Goal: Task Accomplishment & Management: Manage account settings

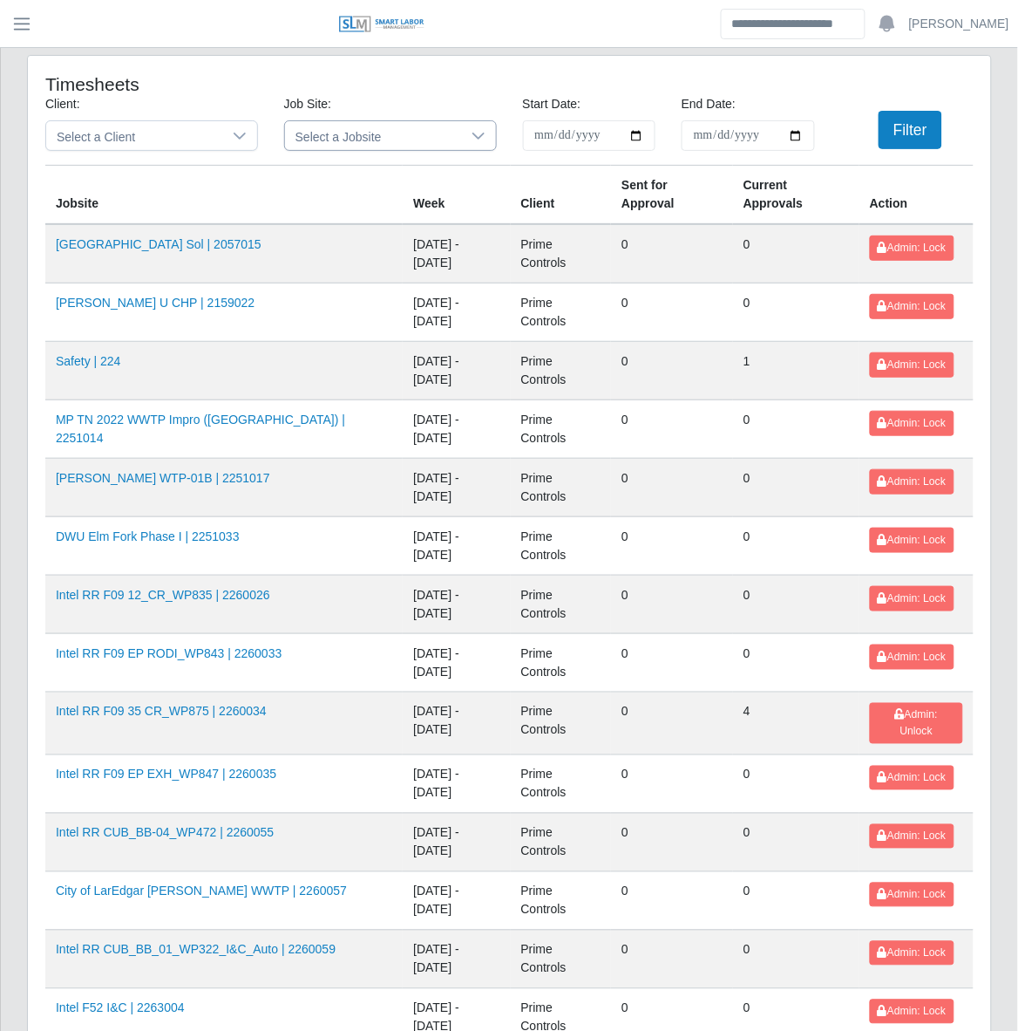
click at [469, 140] on div at bounding box center [478, 135] width 35 height 29
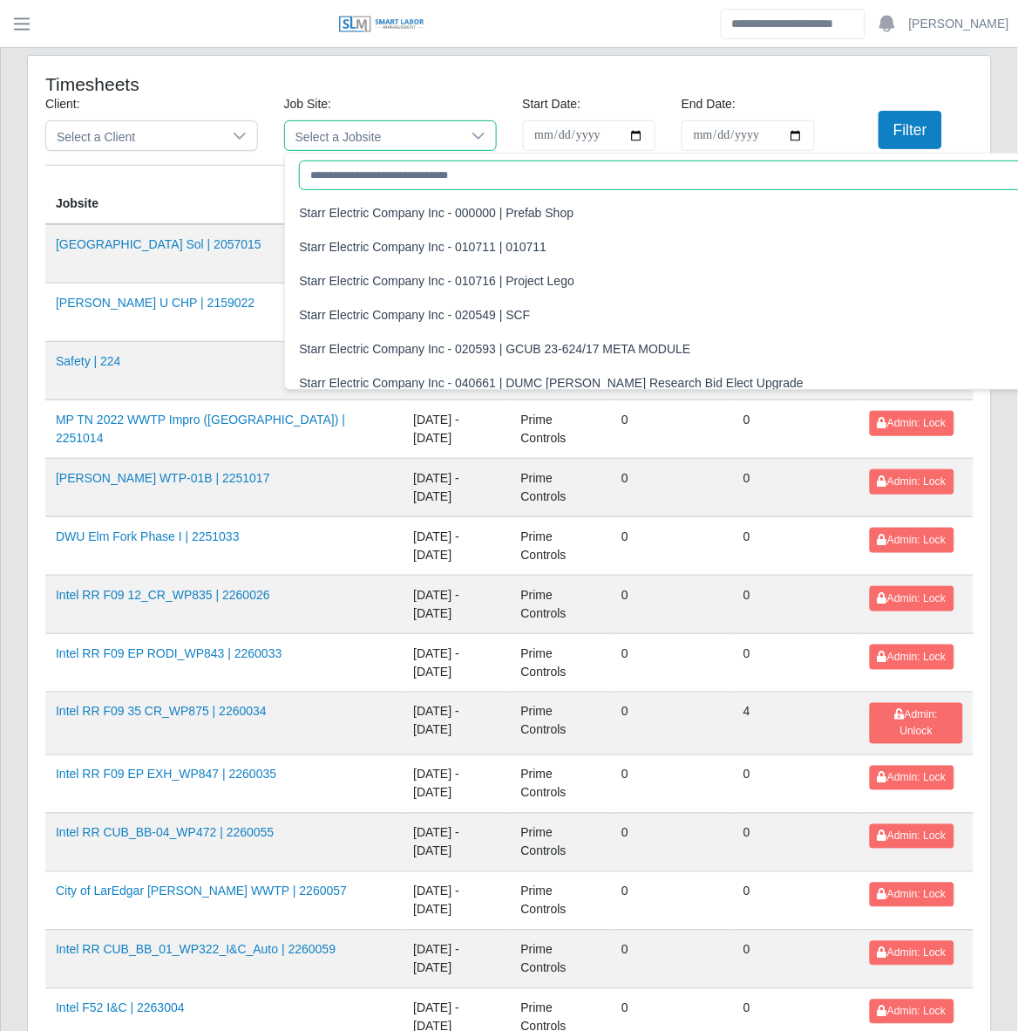
click at [465, 186] on input "text" at bounding box center [798, 175] width 998 height 30
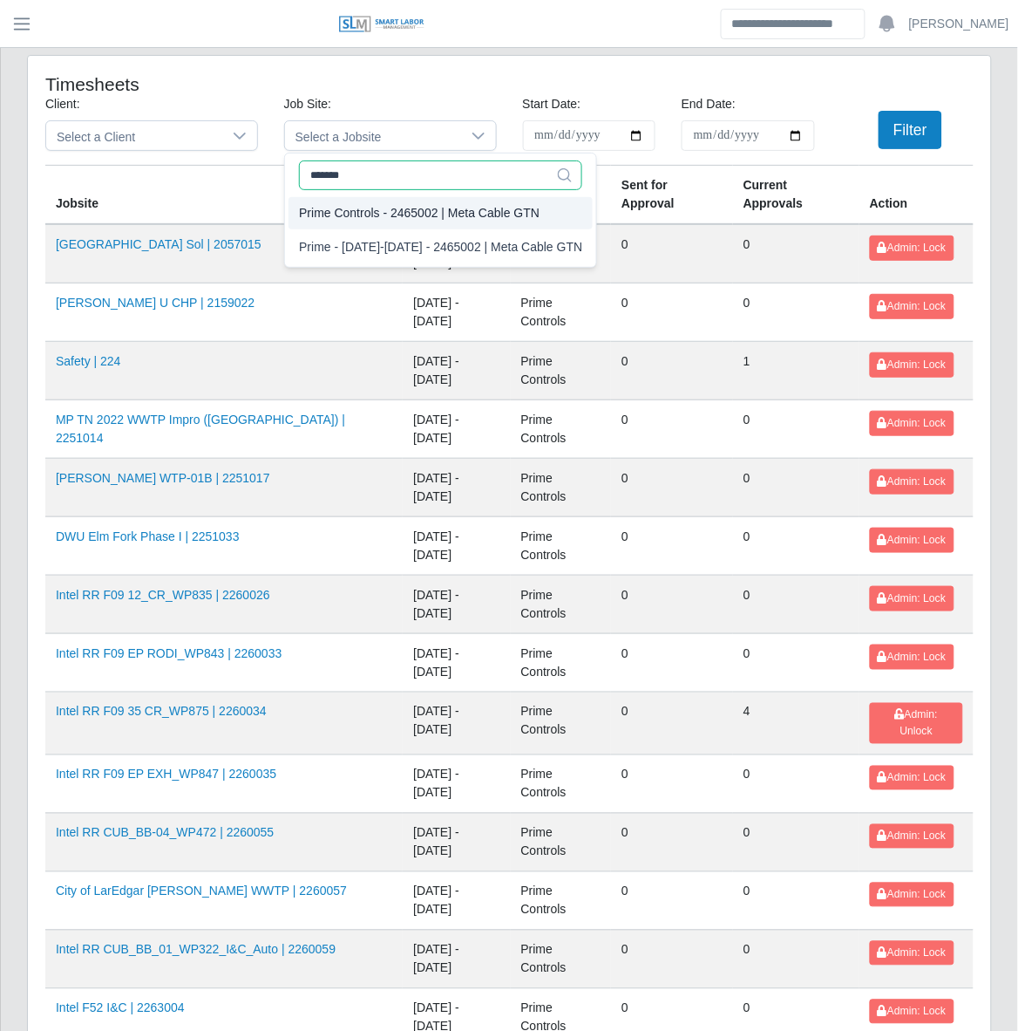
type input "*******"
click at [501, 214] on div "Prime Controls - 2465002 | Meta Cable GTN" at bounding box center [419, 213] width 241 height 18
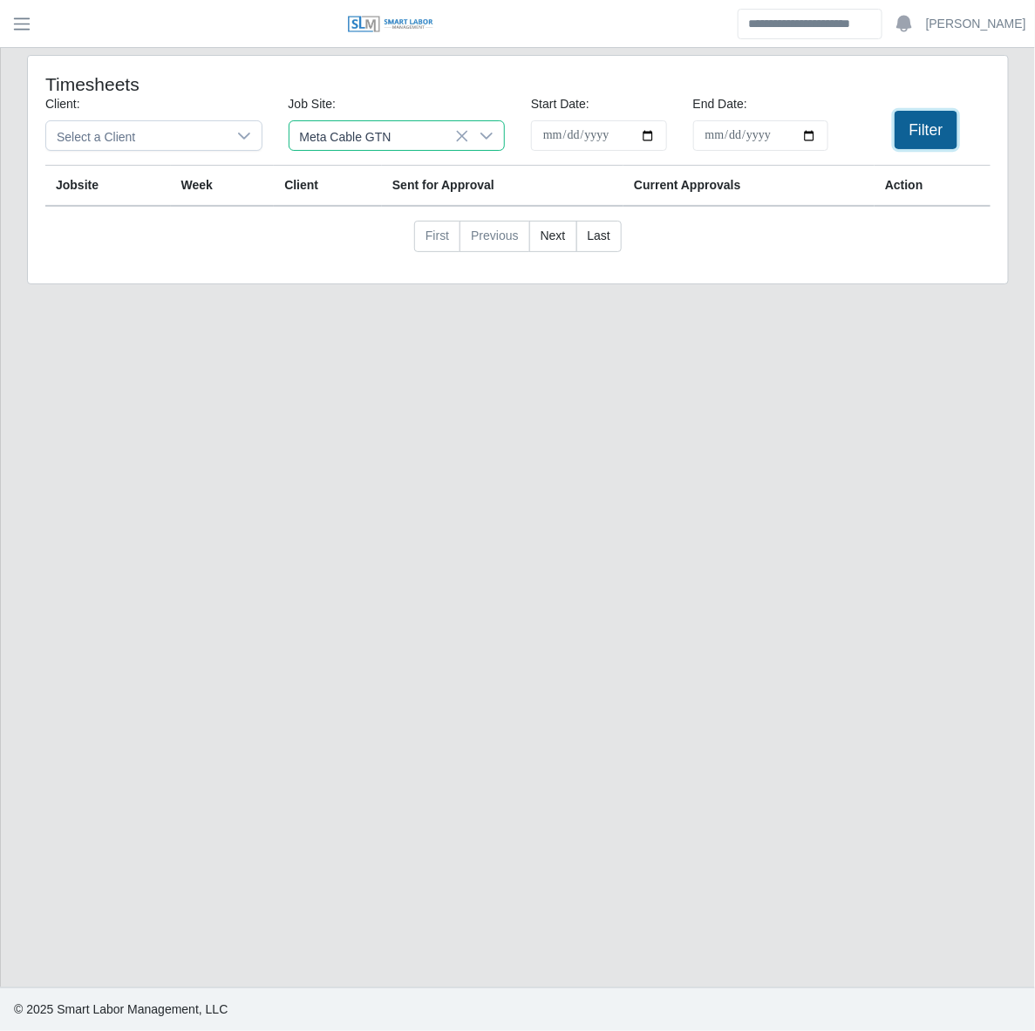
click at [909, 131] on button "Filter" at bounding box center [927, 130] width 64 height 38
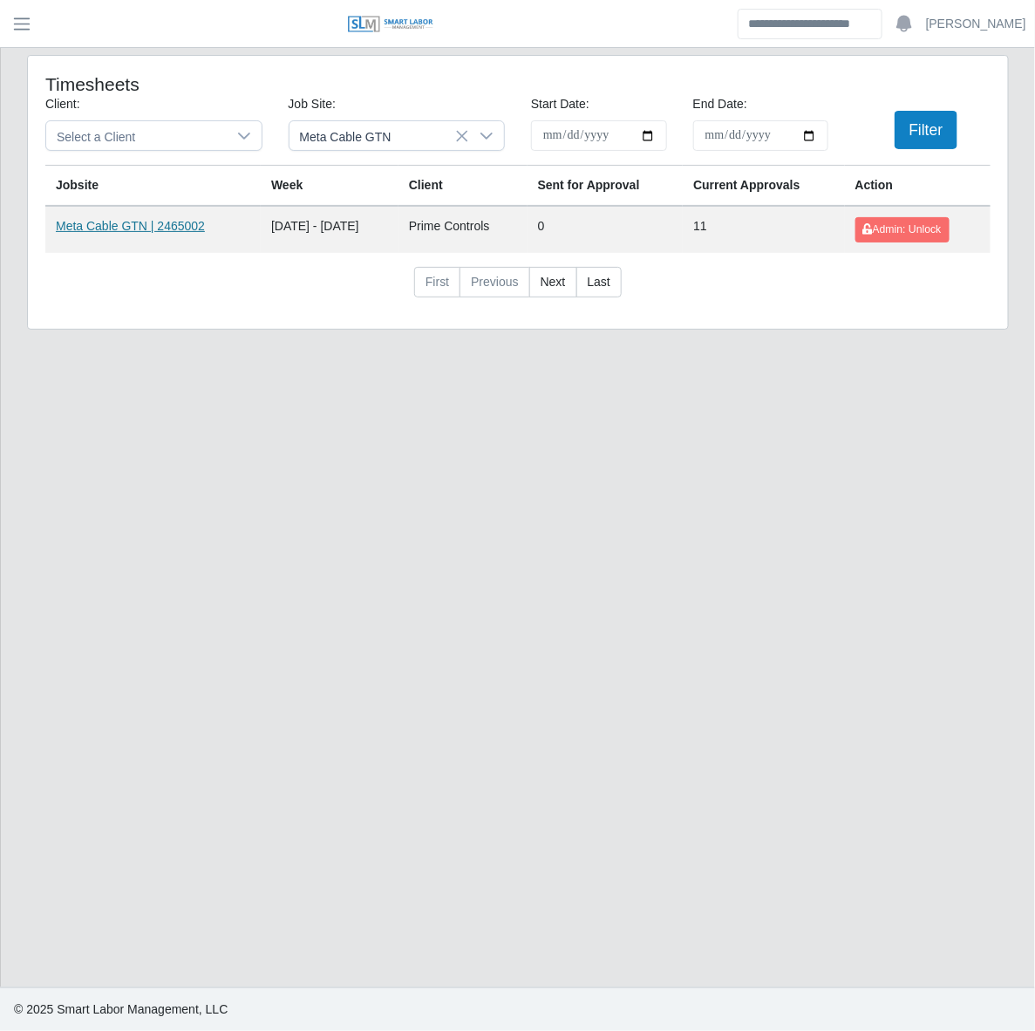
click at [153, 225] on link "Meta Cable GTN | 2465002" at bounding box center [130, 226] width 149 height 14
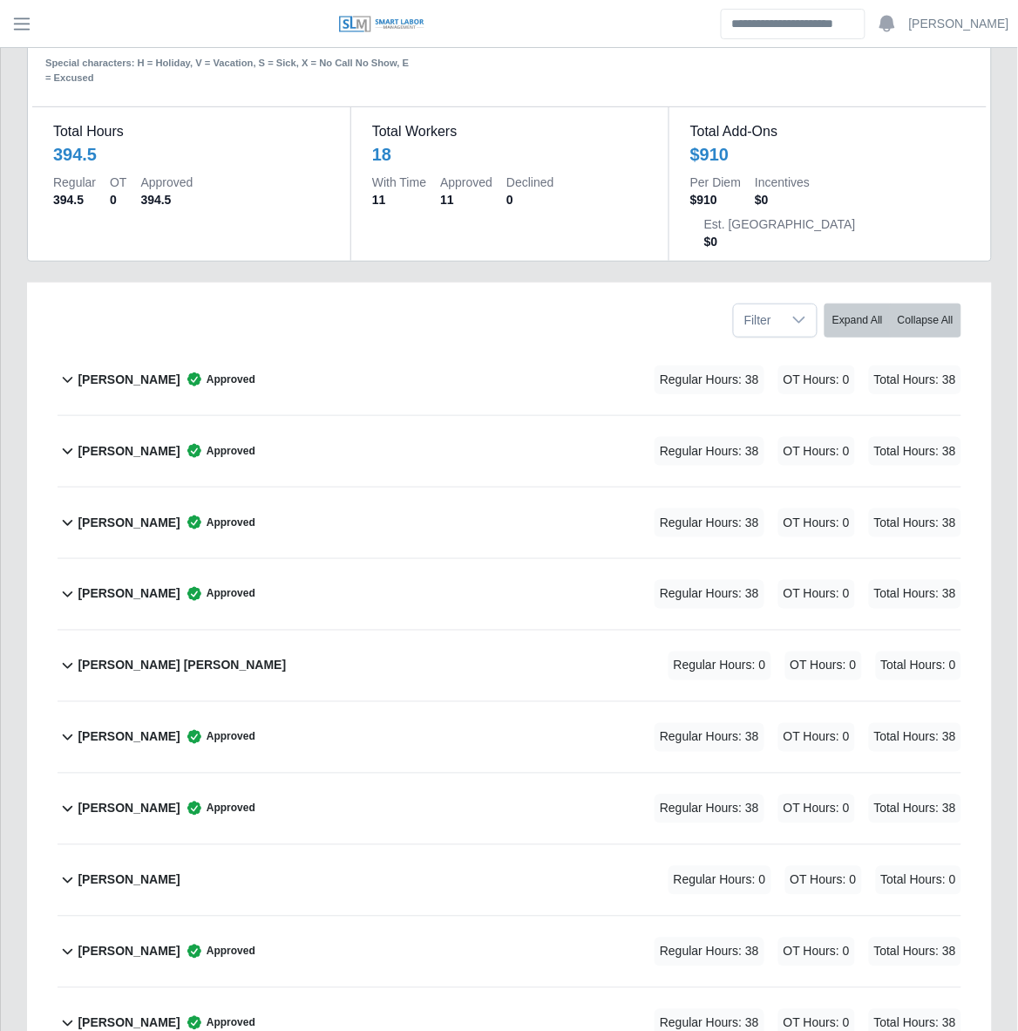
scroll to position [81, 0]
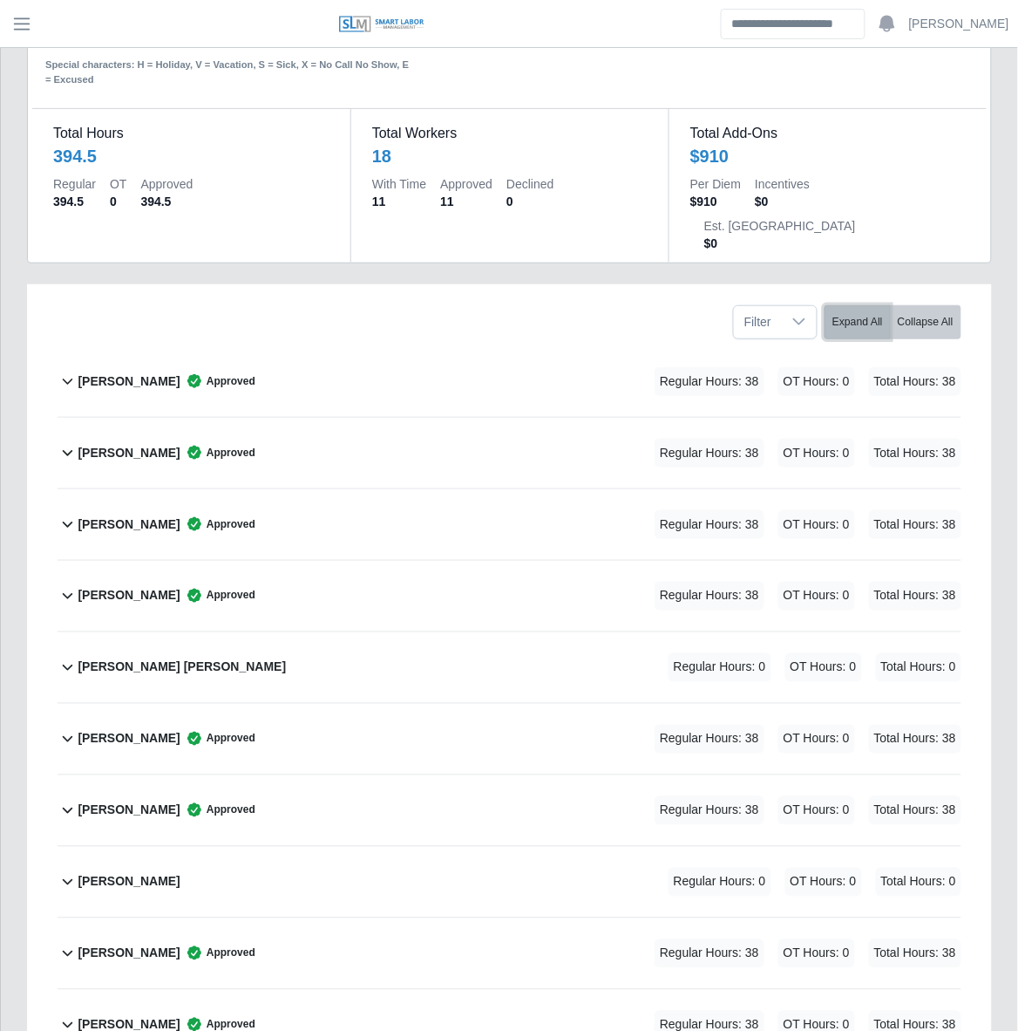
click at [869, 305] on button "Expand All" at bounding box center [858, 322] width 66 height 34
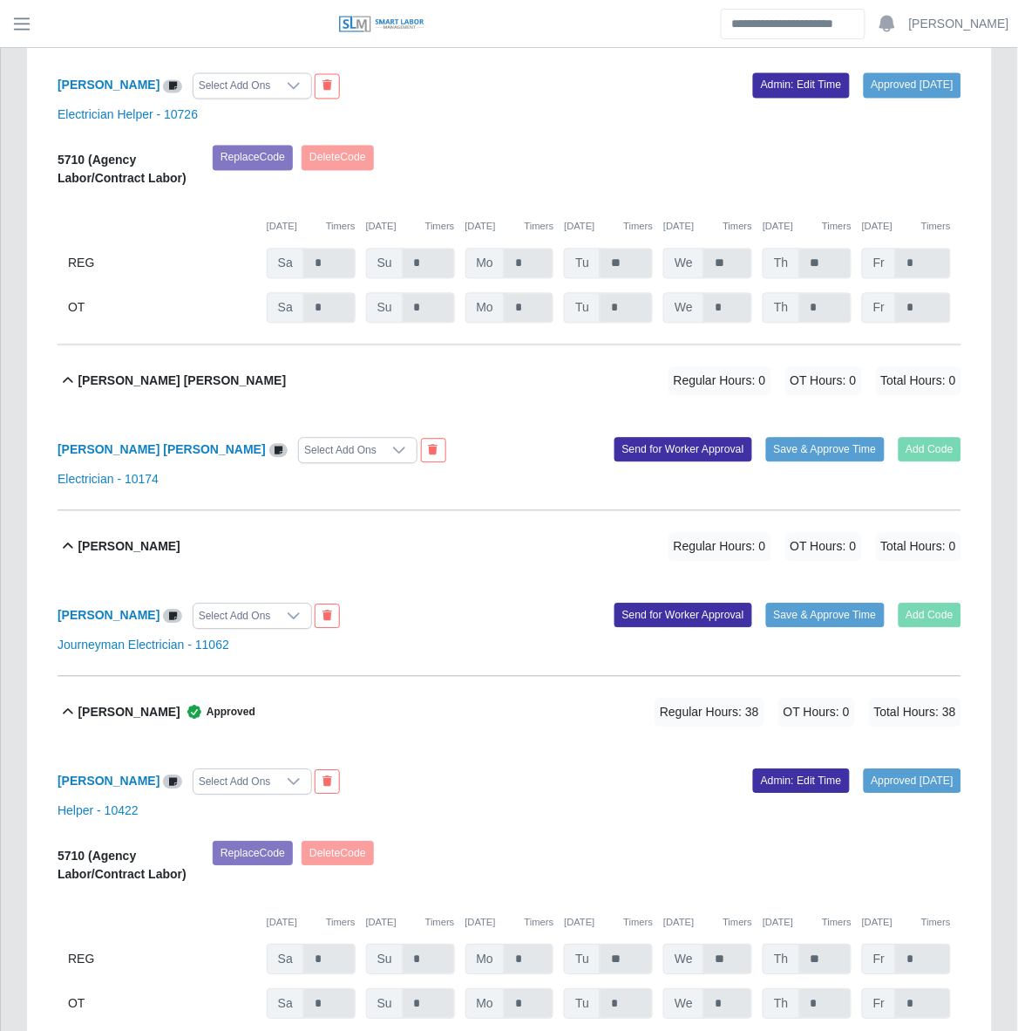
scroll to position [3327, 0]
click at [446, 416] on div "Marvin E Sical Lopez Select Add Ons Add Code Save & Approve Time Send for Worke…" at bounding box center [510, 463] width 904 height 94
click at [255, 376] on div "Marvin E Sical Lopez Regular Hours: 0 OT Hours: 0 Total Hours: 0" at bounding box center [520, 380] width 884 height 71
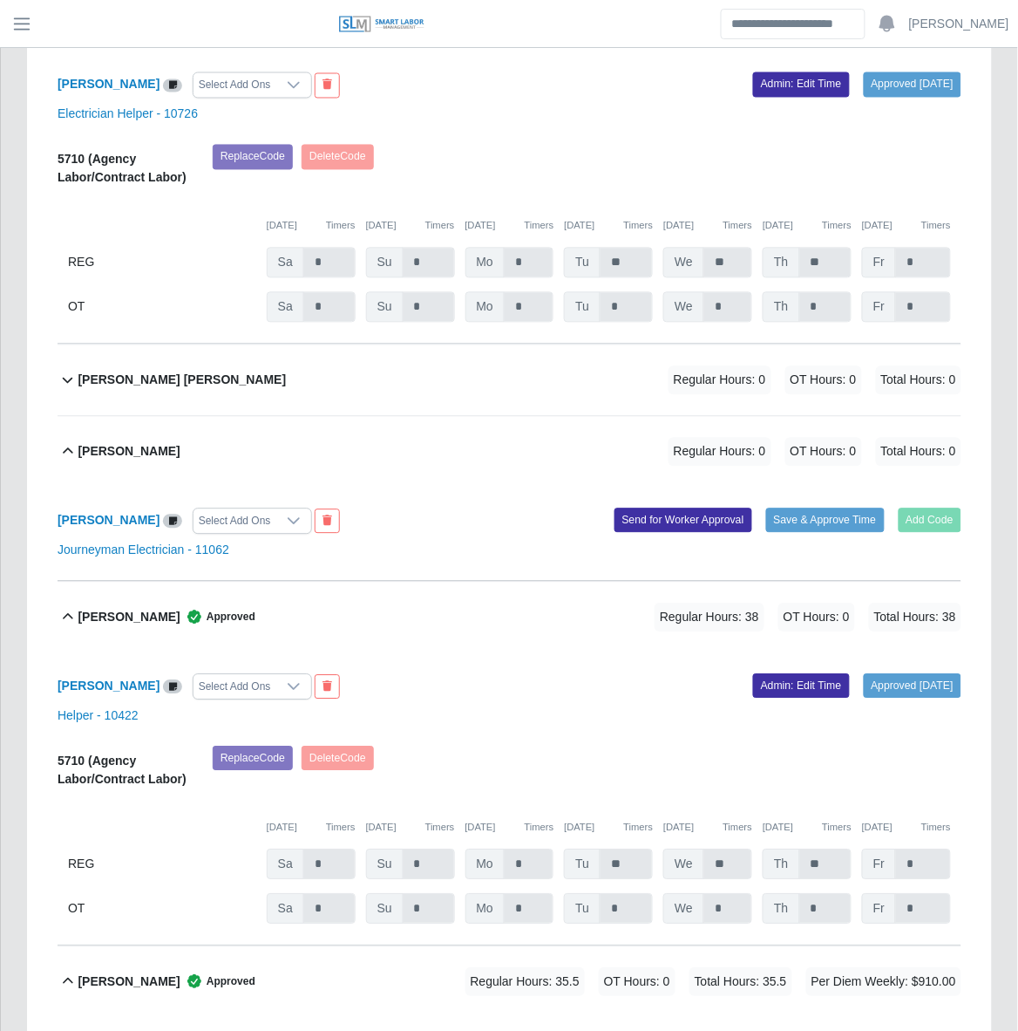
click at [255, 376] on div "Marvin E Sical Lopez Regular Hours: 0 OT Hours: 0 Total Hours: 0" at bounding box center [520, 380] width 884 height 71
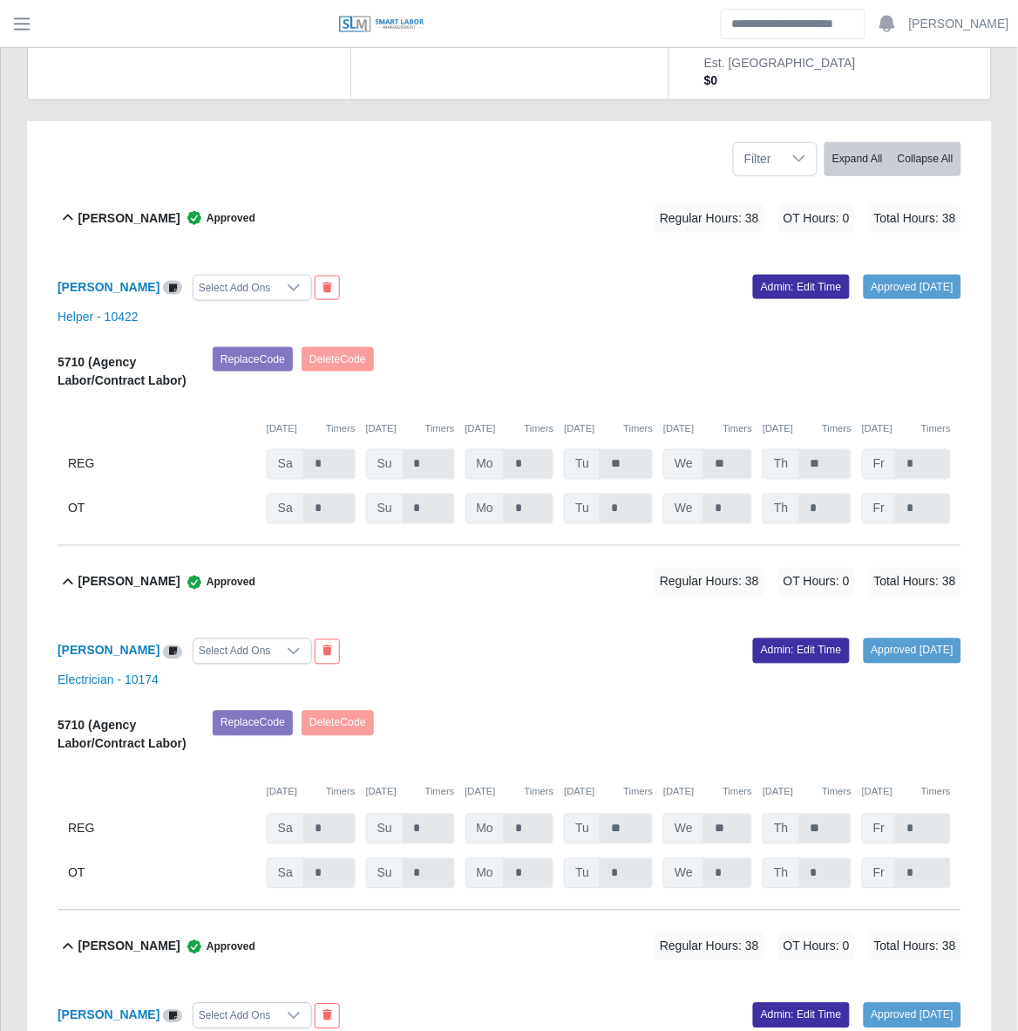
scroll to position [0, 0]
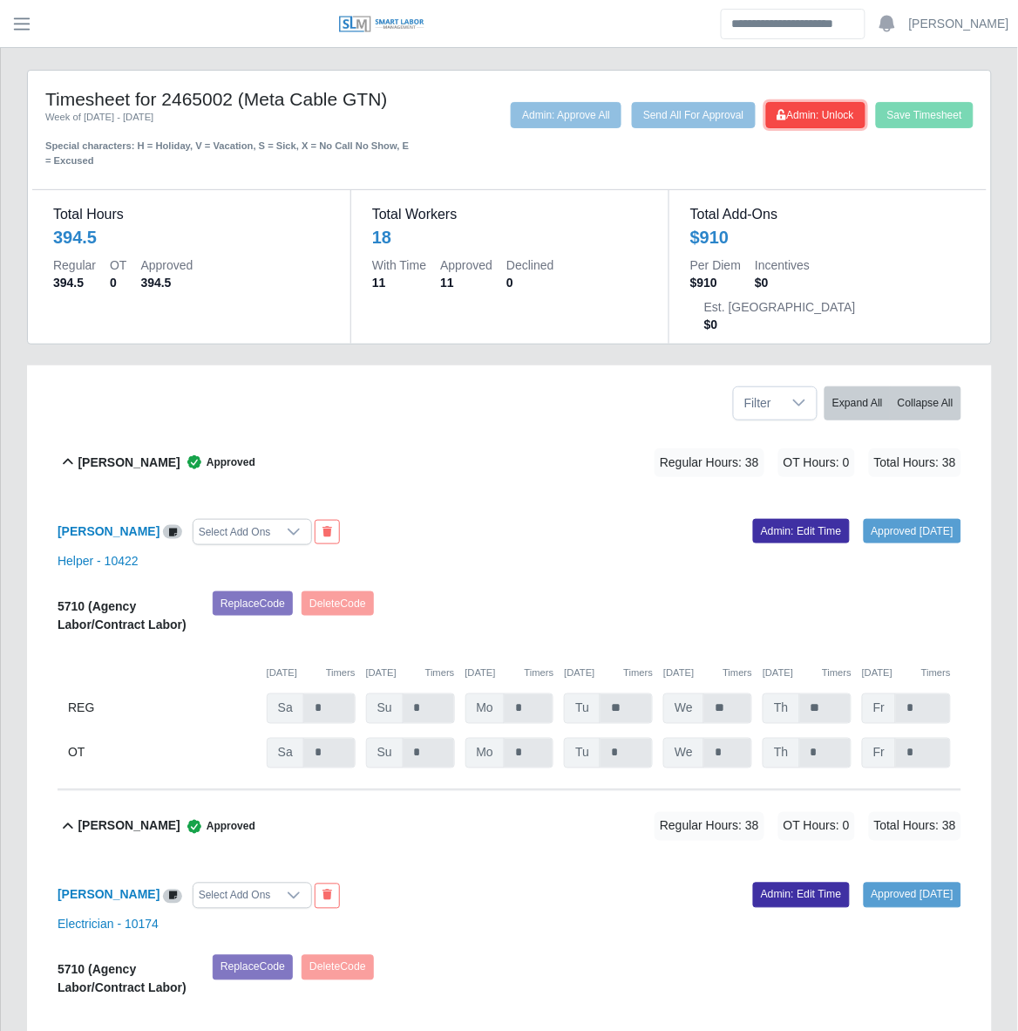
click at [840, 112] on span "Admin: Unlock" at bounding box center [816, 115] width 77 height 12
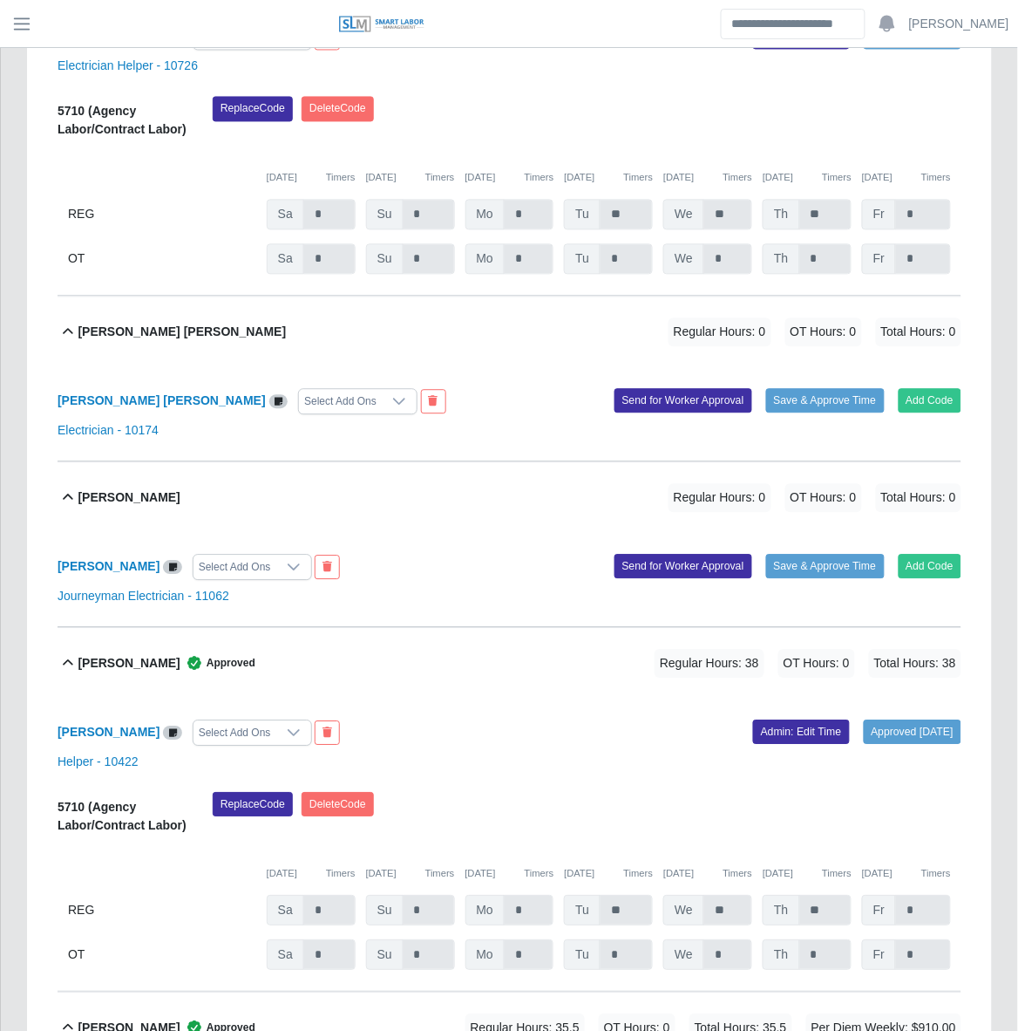
scroll to position [3387, 0]
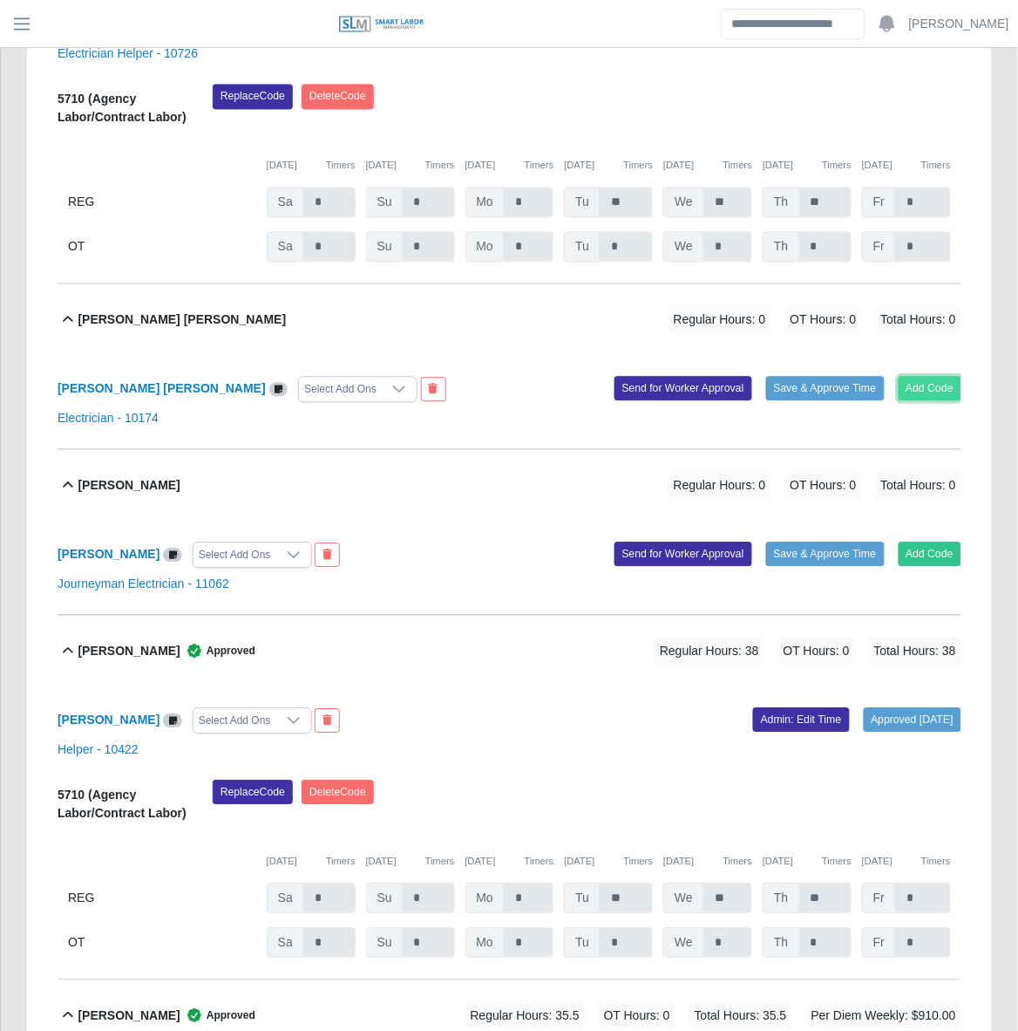
click at [920, 377] on button "Add Code" at bounding box center [931, 389] width 64 height 24
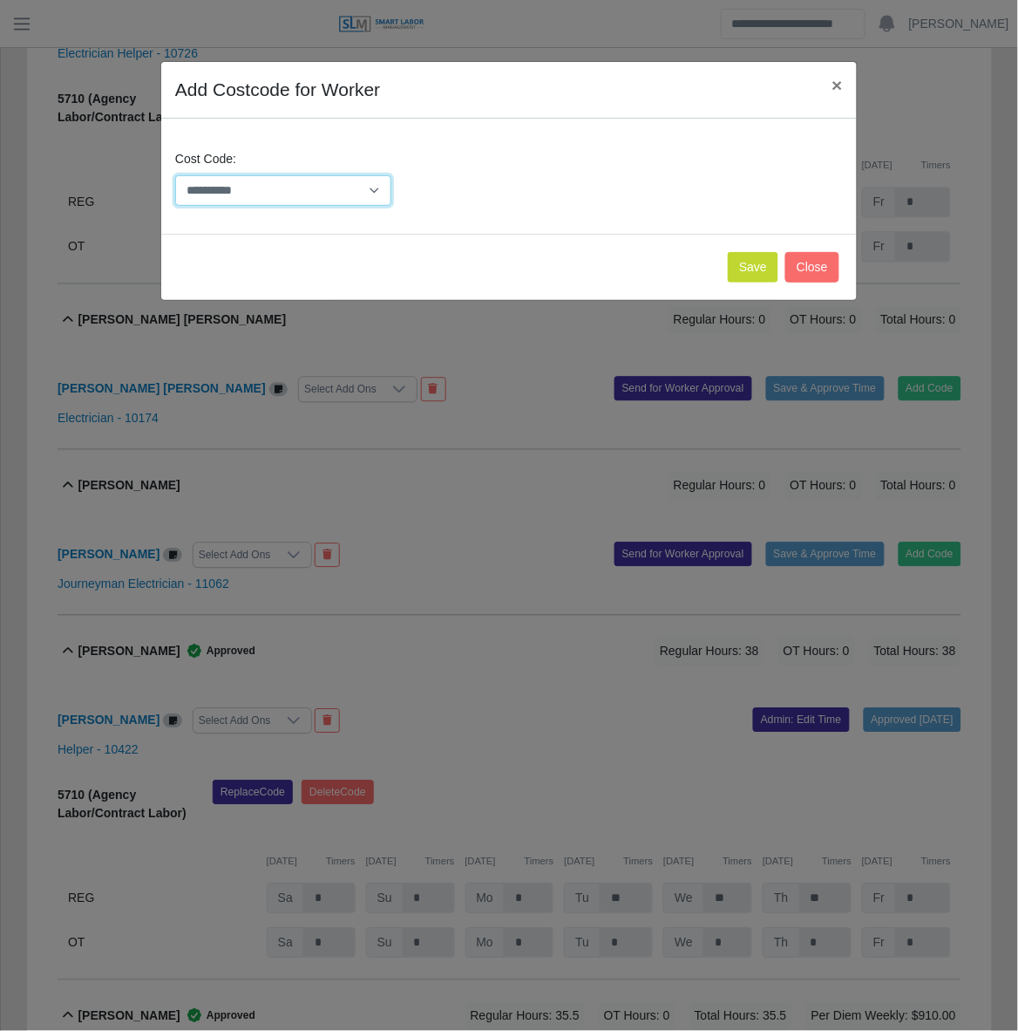
click at [364, 192] on select "**********" at bounding box center [283, 190] width 216 height 31
select select "**********"
click at [175, 175] on select "**********" at bounding box center [283, 190] width 216 height 31
click at [741, 270] on button "Save" at bounding box center [753, 267] width 51 height 31
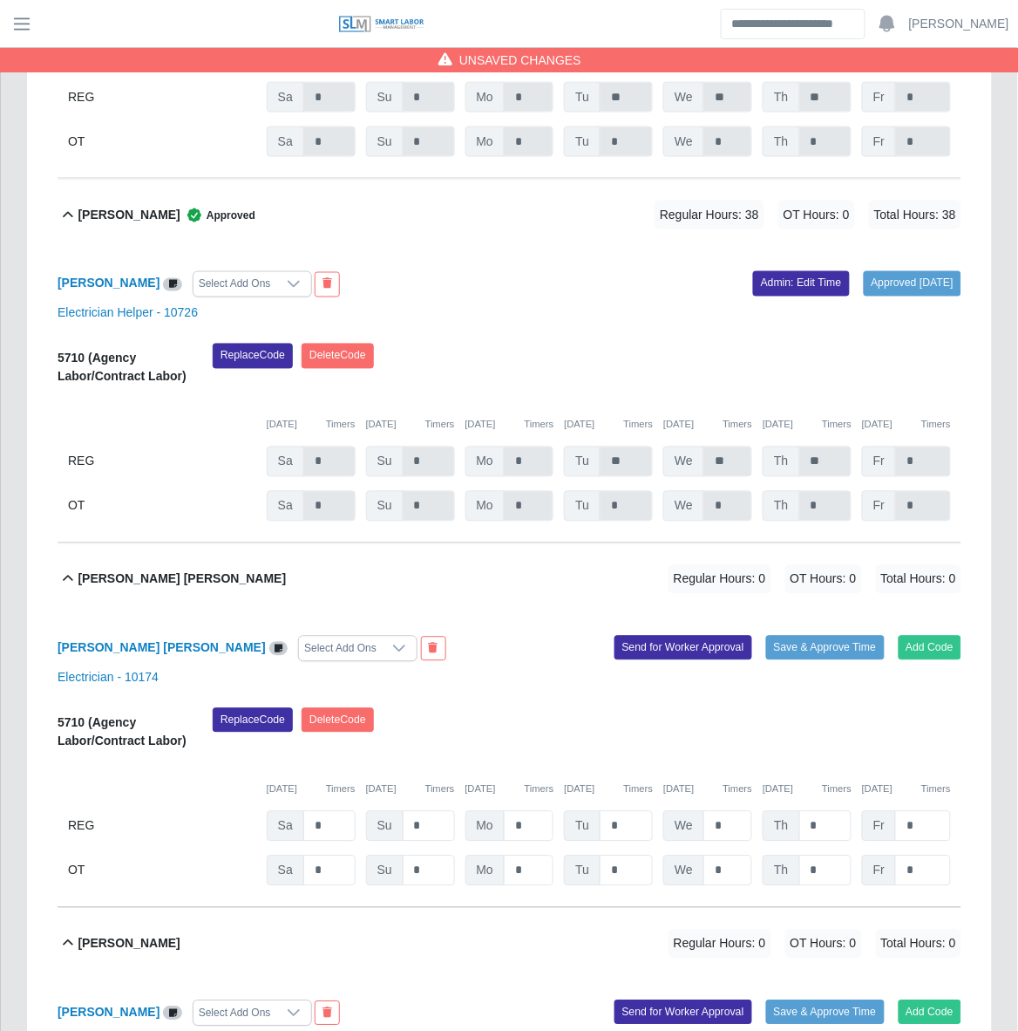
scroll to position [3170, 0]
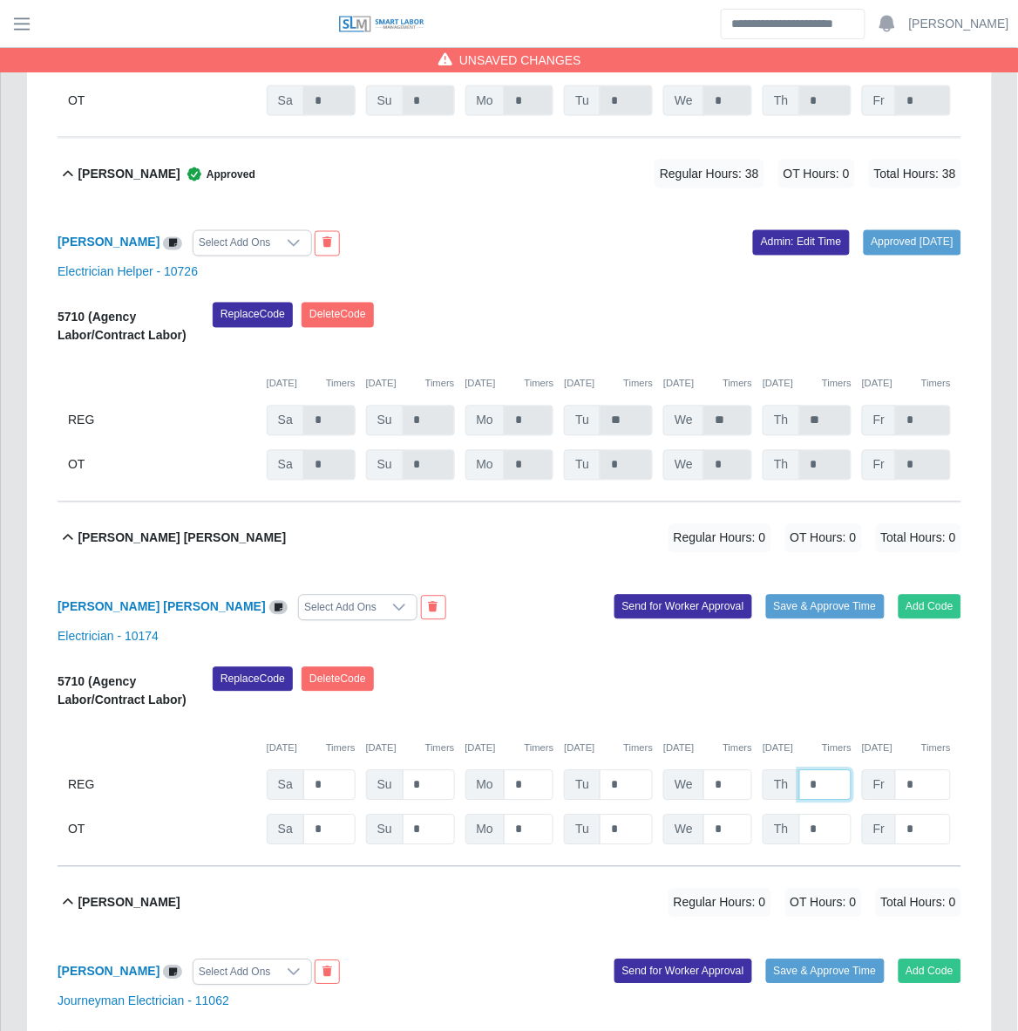
drag, startPoint x: 787, startPoint y: 759, endPoint x: 767, endPoint y: 767, distance: 21.9
click at [764, 770] on div "Th *" at bounding box center [807, 785] width 89 height 31
type input "**"
type input "*"
drag, startPoint x: 620, startPoint y: 756, endPoint x: 575, endPoint y: 759, distance: 44.6
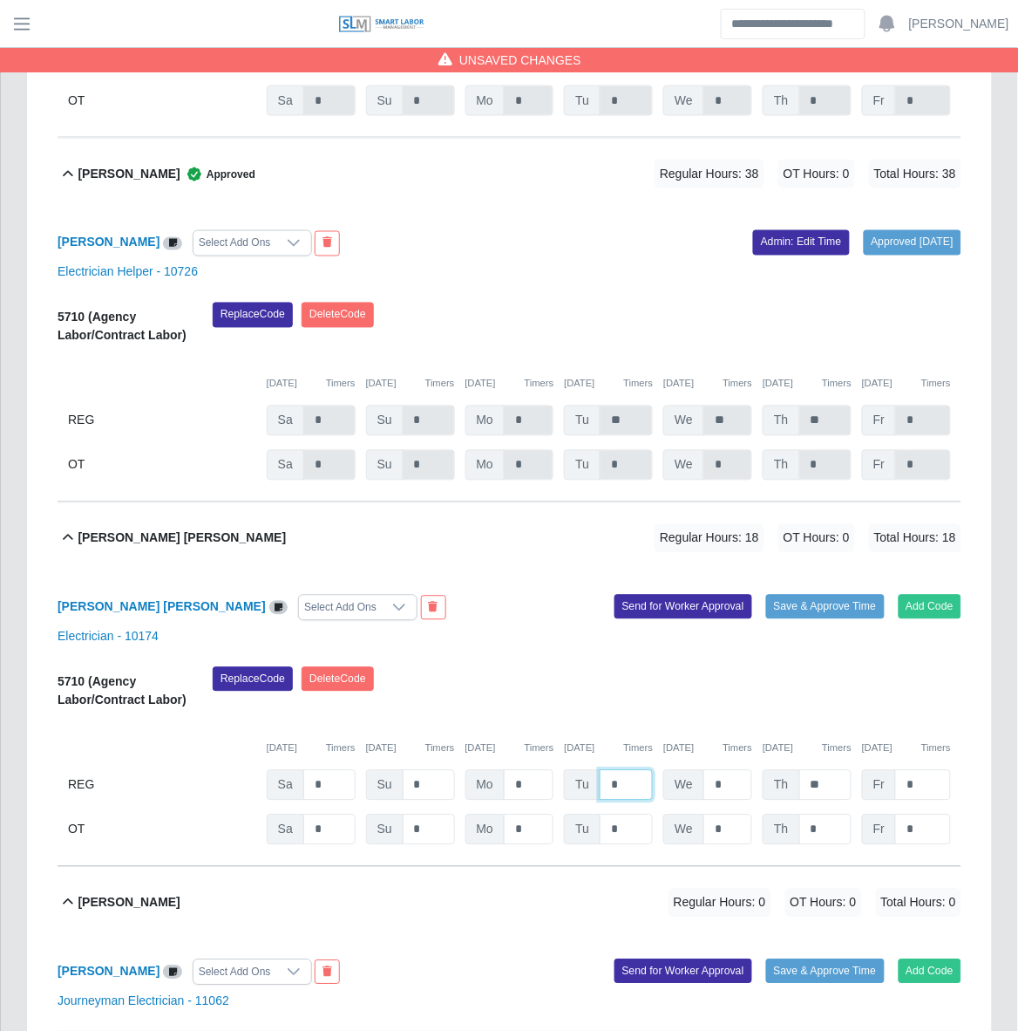
click at [584, 770] on div "Tu *" at bounding box center [608, 785] width 89 height 31
type input "**"
click at [807, 595] on button "Save & Approve Time" at bounding box center [825, 607] width 119 height 24
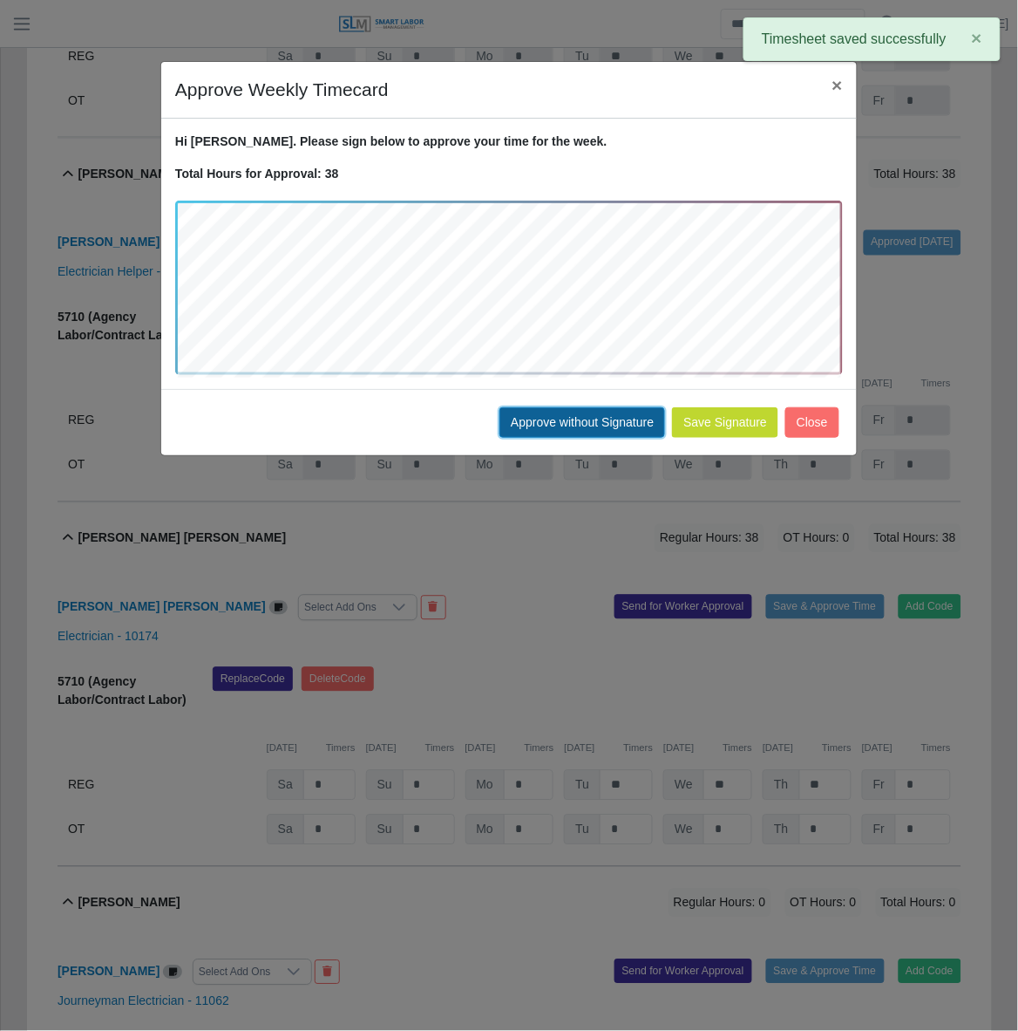
click at [559, 417] on button "Approve without Signature" at bounding box center [583, 422] width 166 height 31
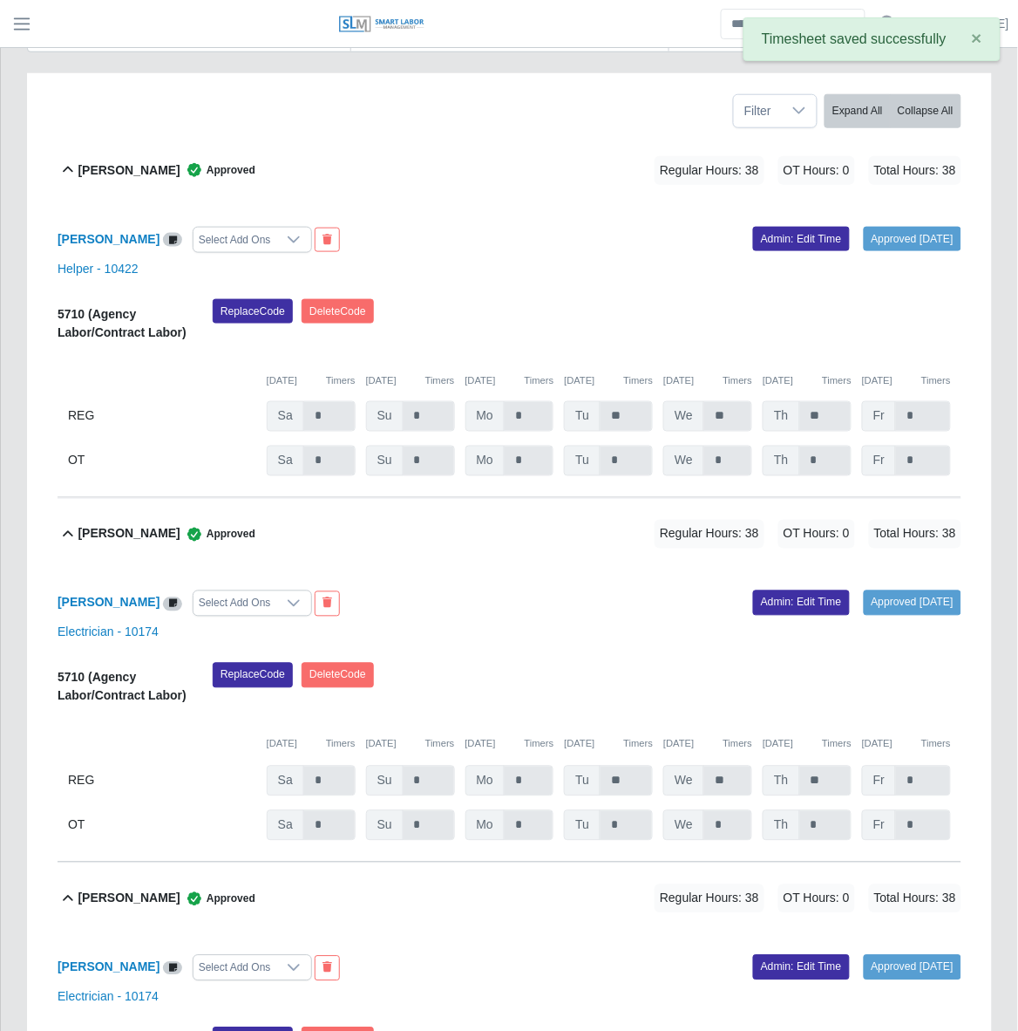
scroll to position [0, 0]
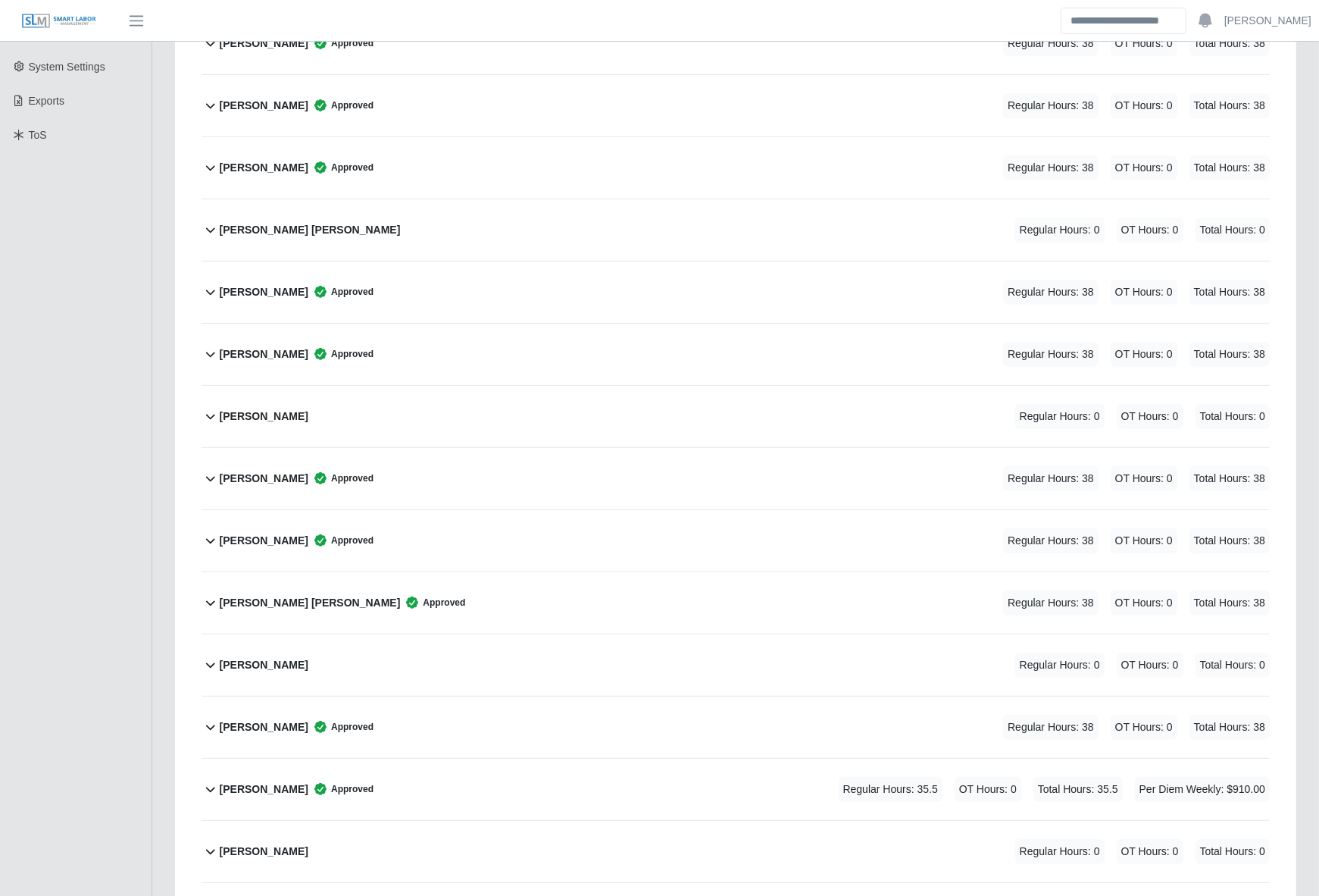
scroll to position [432, 0]
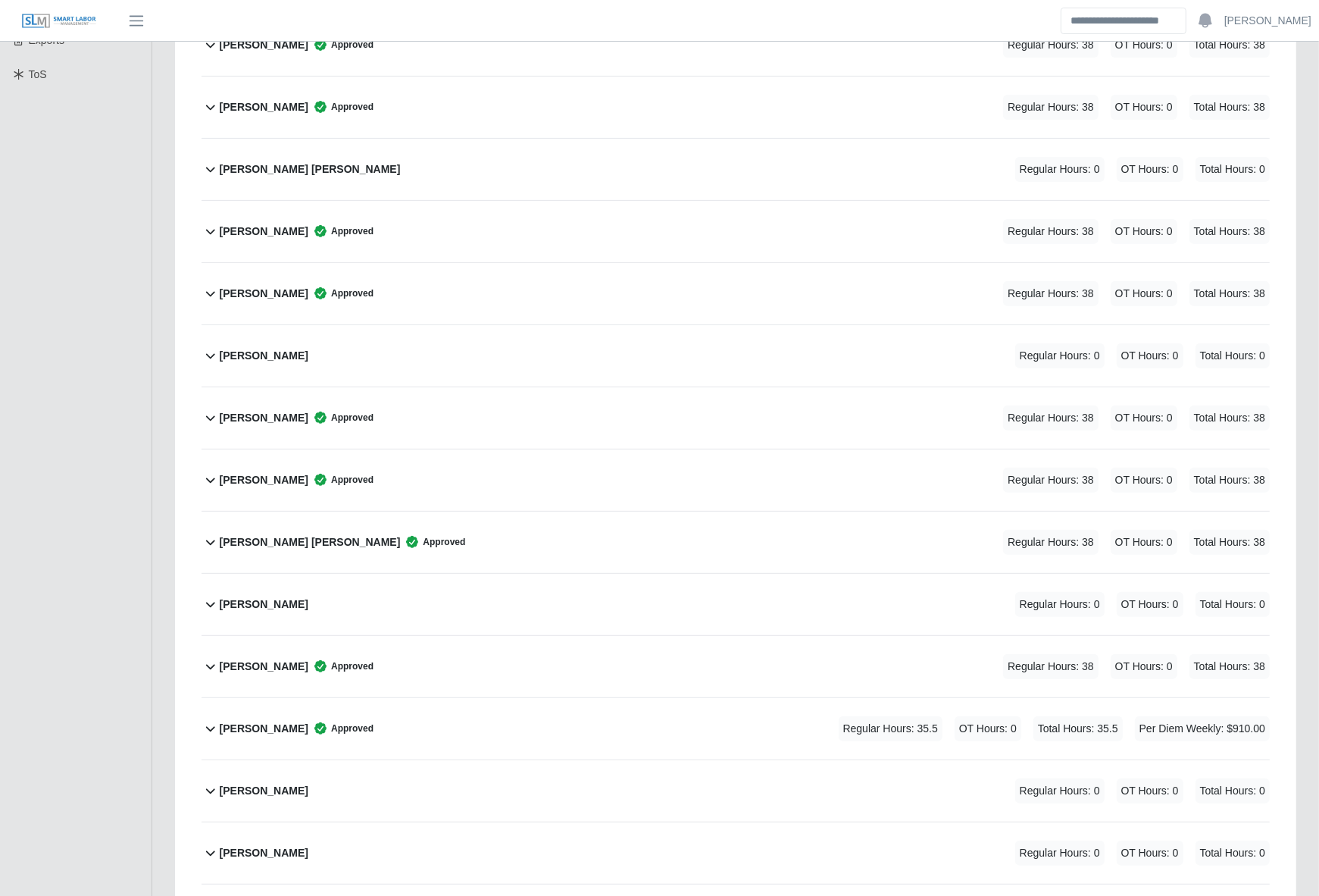
click at [538, 541] on div "[PERSON_NAME] [PERSON_NAME] Approved Regular Hours: 38 OT Hours: 0 Total Hours:…" at bounding box center [745, 542] width 1051 height 62
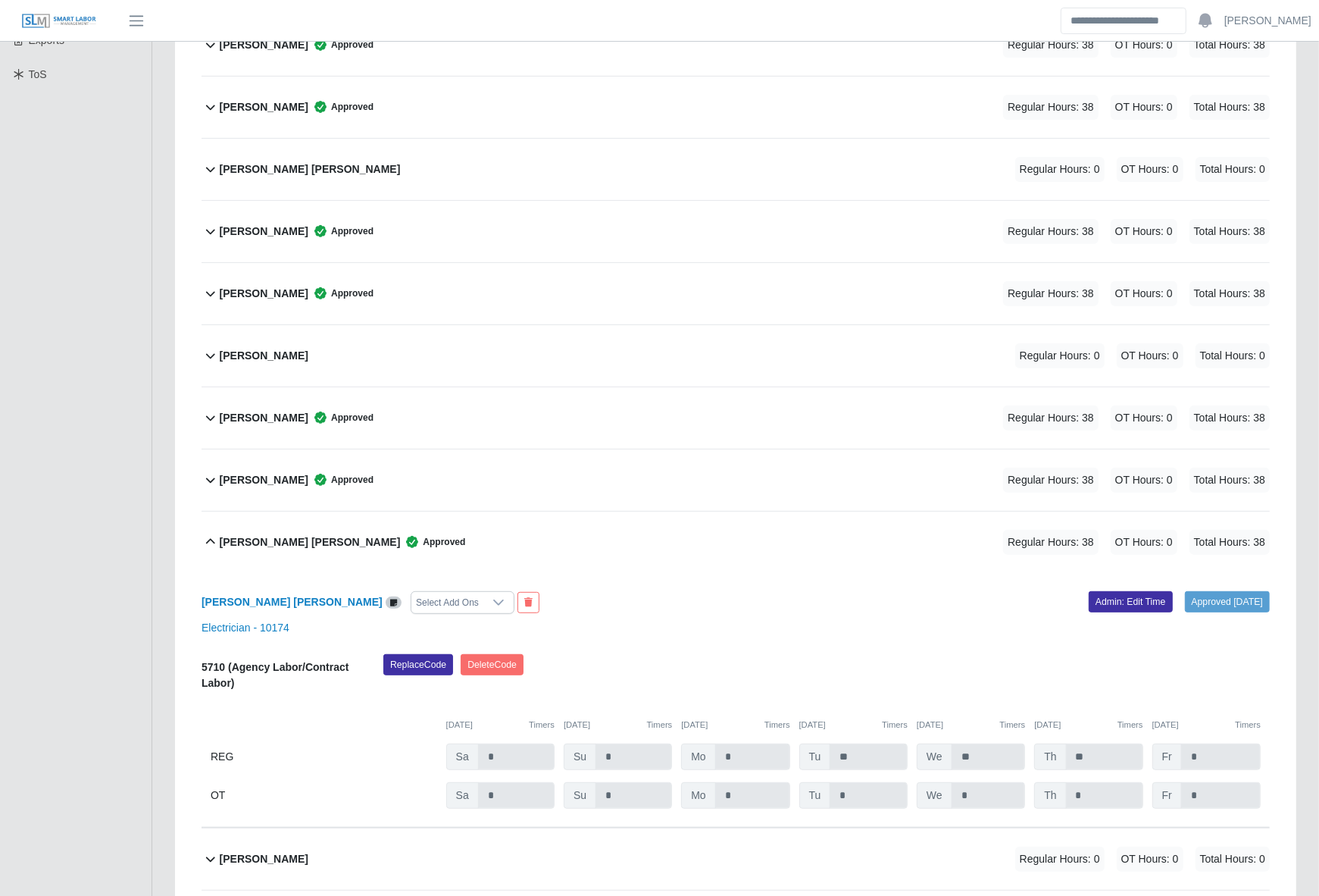
click at [267, 594] on div "[PERSON_NAME] [PERSON_NAME] Select Add Ons" at bounding box center [463, 602] width 546 height 23
click at [267, 599] on b "[PERSON_NAME] [PERSON_NAME]" at bounding box center [292, 601] width 181 height 12
